Goal: Information Seeking & Learning: Find specific page/section

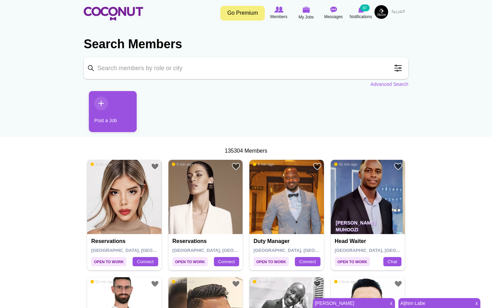
click at [152, 71] on input "Keyword" at bounding box center [246, 68] width 325 height 22
click at [394, 86] on link "Advanced Search" at bounding box center [390, 84] width 38 height 7
click at [392, 85] on link "Advanced Search" at bounding box center [390, 84] width 38 height 7
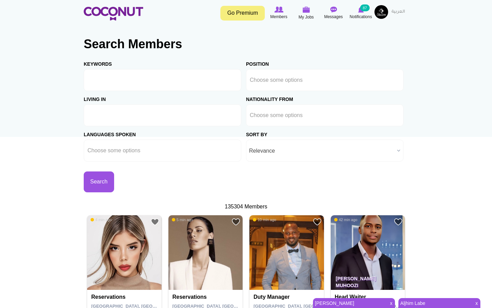
click at [157, 107] on ul at bounding box center [163, 115] width 158 height 22
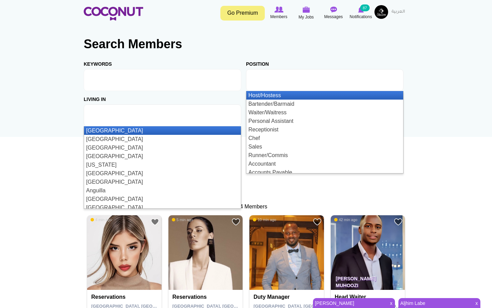
click at [286, 85] on li at bounding box center [281, 80] width 62 height 14
type input "Choose some options"
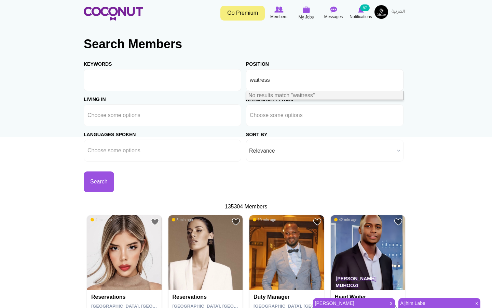
click at [261, 75] on li "waitress" at bounding box center [264, 80] width 28 height 14
click at [261, 76] on li "waitress" at bounding box center [264, 80] width 28 height 14
click at [264, 80] on input "waitress" at bounding box center [264, 80] width 28 height 6
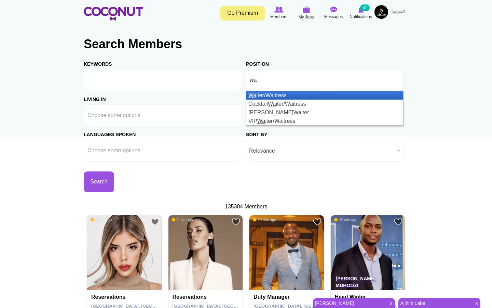
type input "wa"
click at [261, 94] on li "Wa iter/Waitress" at bounding box center [324, 95] width 157 height 9
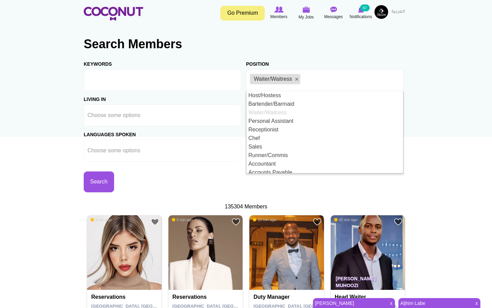
click at [170, 129] on div "Languages Spoken Abkhazian Afar Afrikaans Akan Albanian Amharic Arabic Armenian…" at bounding box center [165, 143] width 162 height 35
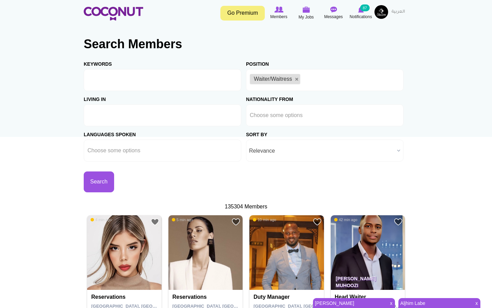
click at [159, 115] on ul at bounding box center [163, 115] width 158 height 22
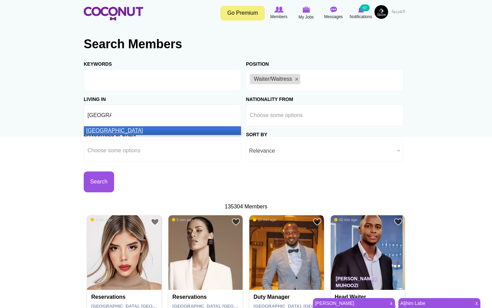
type input "[GEOGRAPHIC_DATA]"
click at [153, 127] on li "[GEOGRAPHIC_DATA]" at bounding box center [162, 130] width 157 height 9
type input "spa"
click at [116, 128] on li "Spa in" at bounding box center [162, 130] width 157 height 9
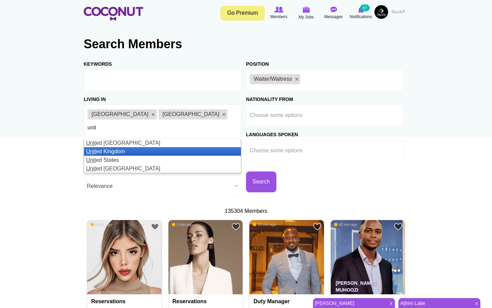
type input "unit"
click at [138, 147] on li "Unit ed Kingdom" at bounding box center [162, 151] width 157 height 9
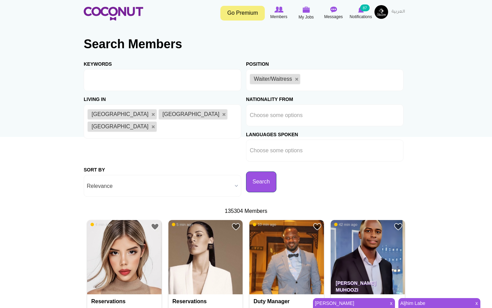
click at [246, 180] on button "Search" at bounding box center [261, 181] width 30 height 21
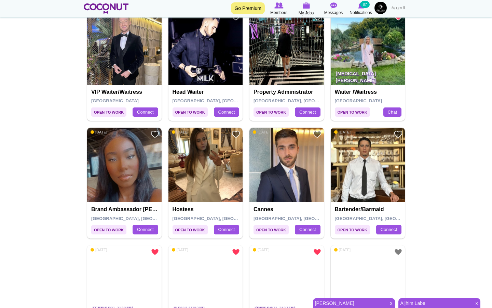
scroll to position [597, 0]
